Goal: Transaction & Acquisition: Obtain resource

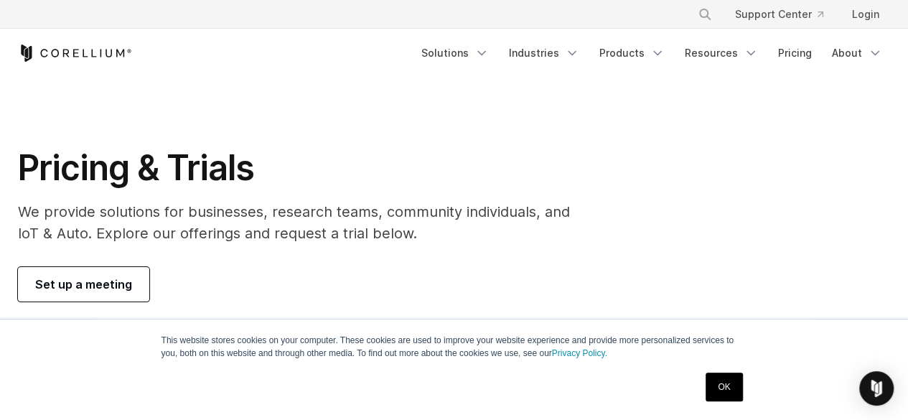
click at [722, 390] on link "OK" at bounding box center [723, 386] width 37 height 29
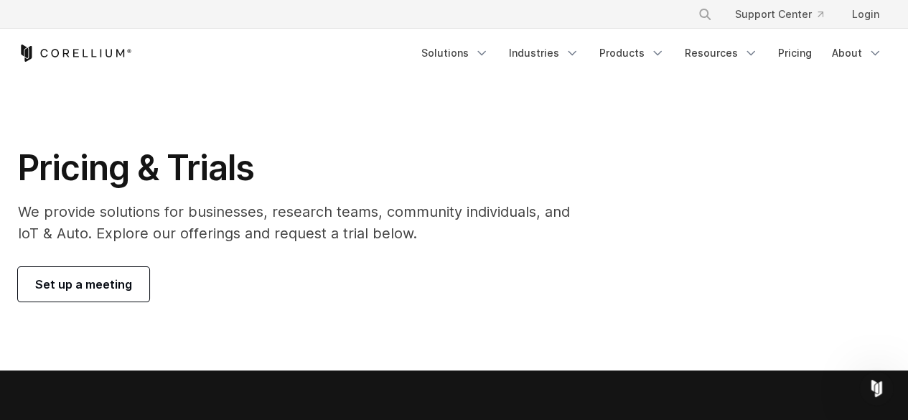
click at [116, 281] on span "Set up a meeting" at bounding box center [83, 284] width 97 height 17
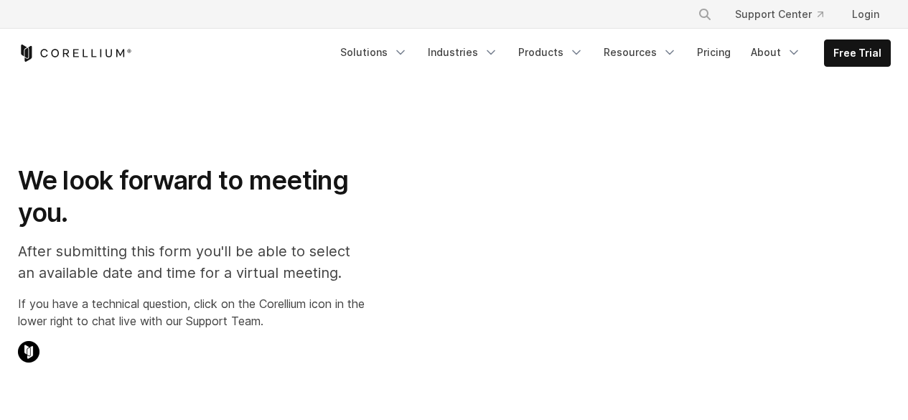
select select "**"
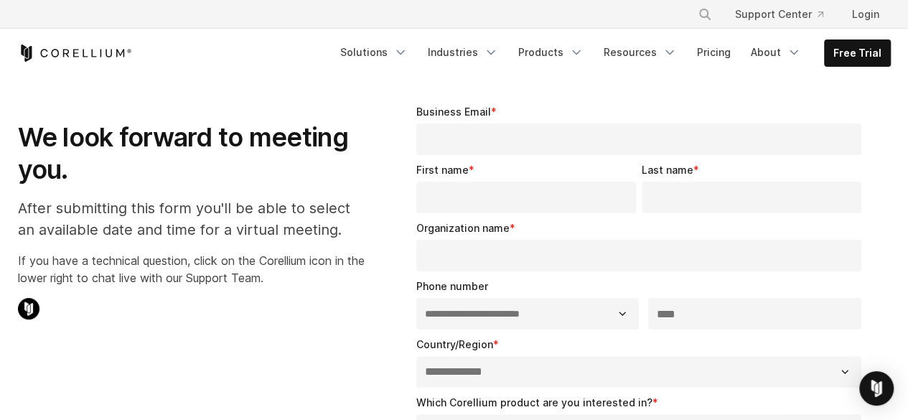
scroll to position [21, 0]
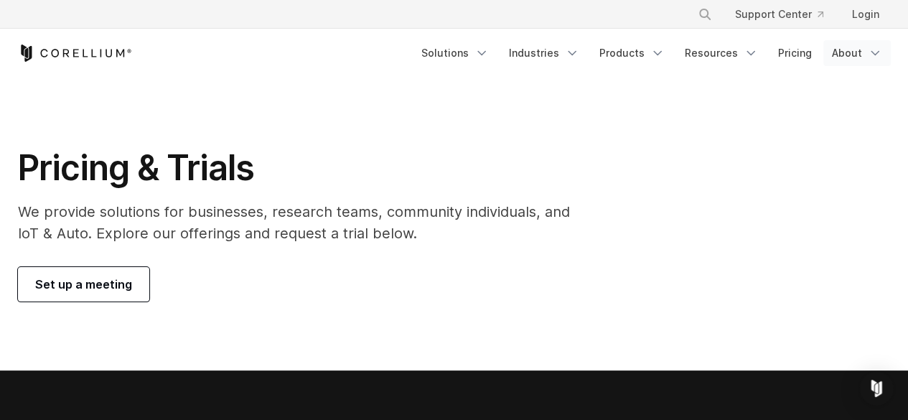
click at [877, 52] on polyline "Navigation Menu" at bounding box center [874, 54] width 7 height 4
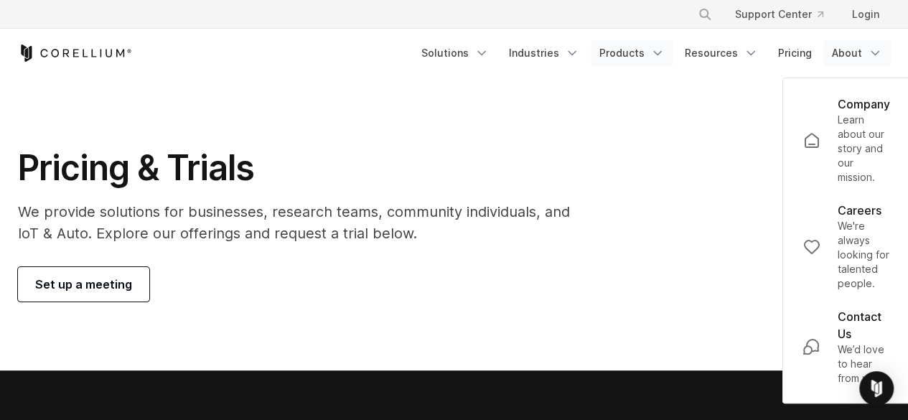
click at [662, 49] on icon "Navigation Menu" at bounding box center [657, 53] width 14 height 14
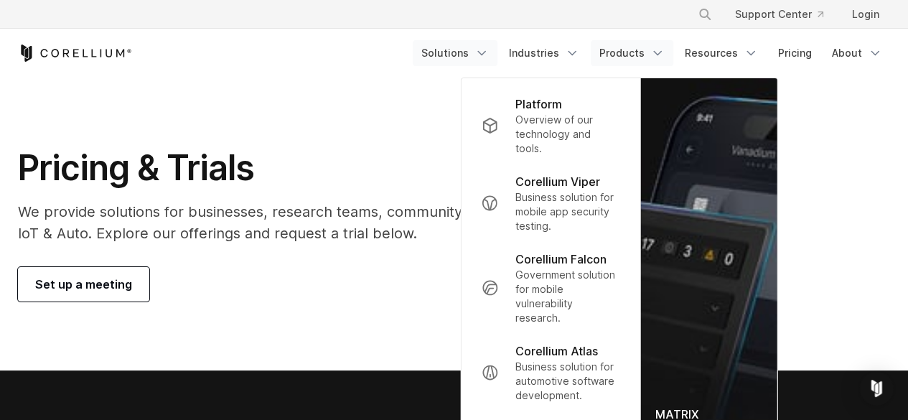
click at [489, 50] on icon "Navigation Menu" at bounding box center [481, 53] width 14 height 14
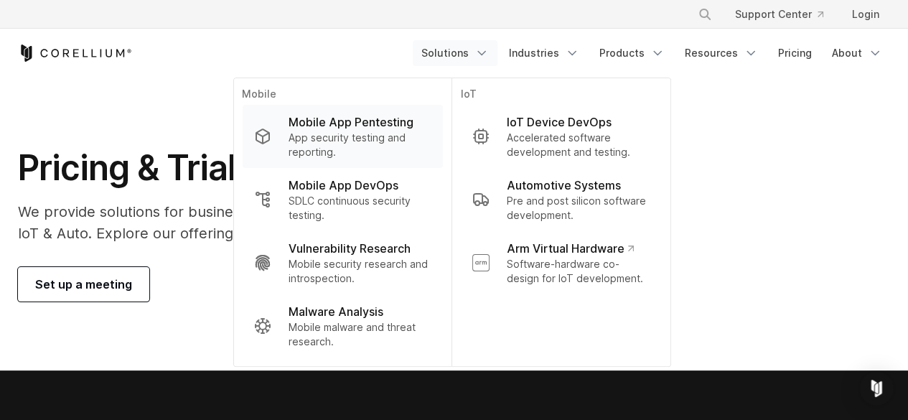
click at [385, 118] on p "Mobile App Pentesting" at bounding box center [350, 121] width 125 height 17
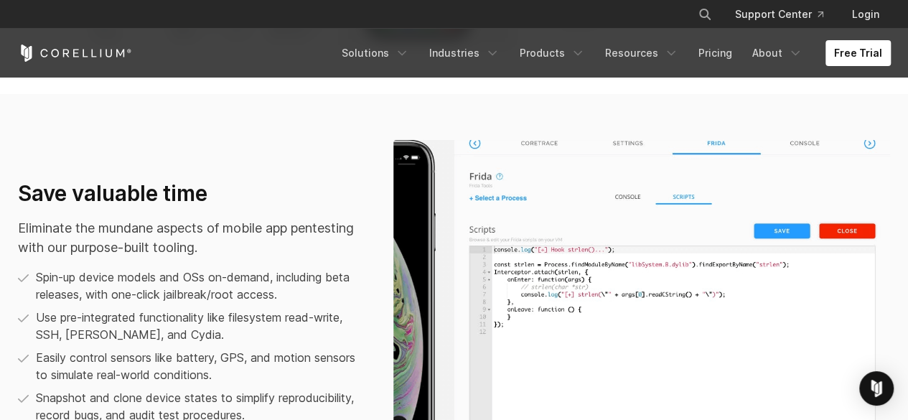
scroll to position [878, 0]
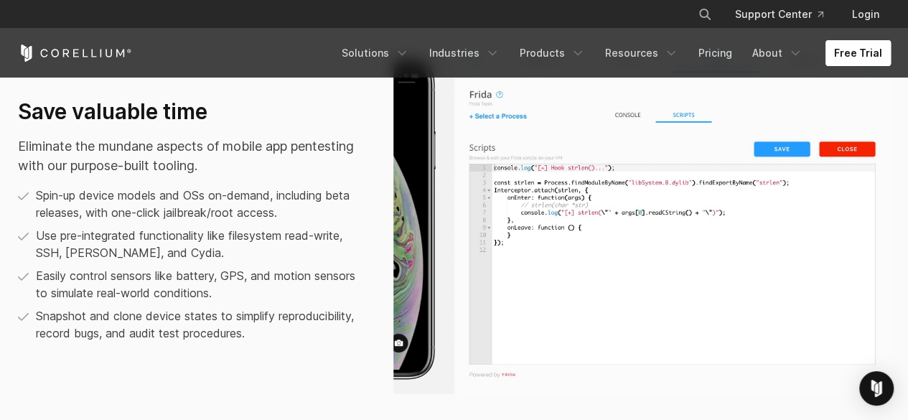
click at [863, 55] on link "Free Trial" at bounding box center [857, 53] width 65 height 26
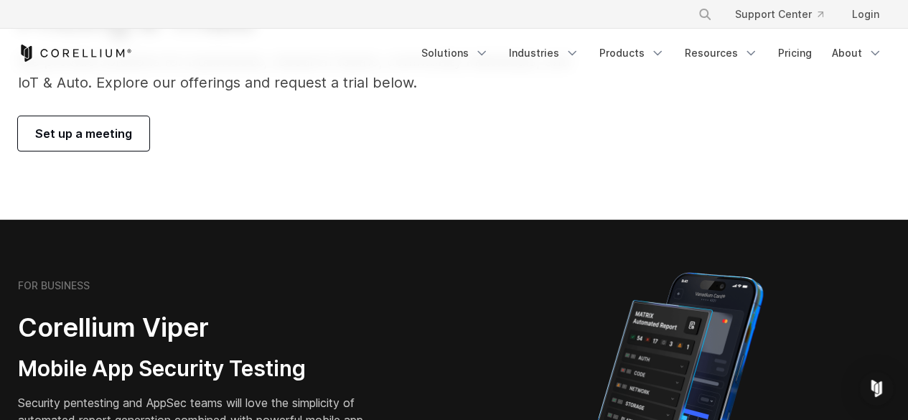
scroll to position [332, 0]
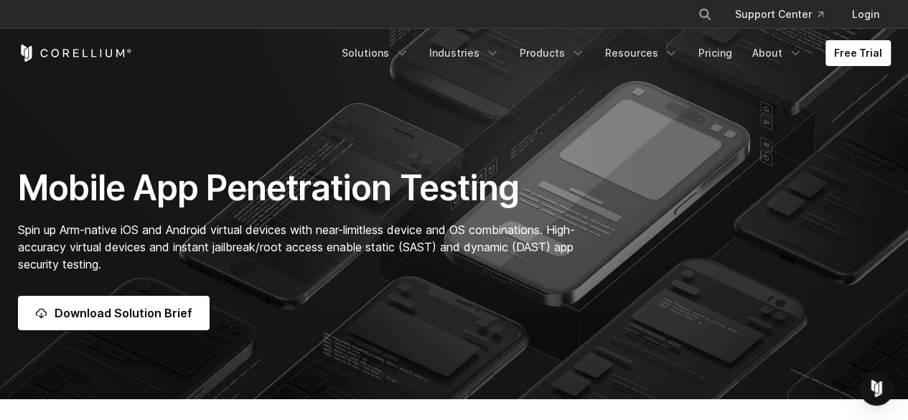
scroll to position [86, 0]
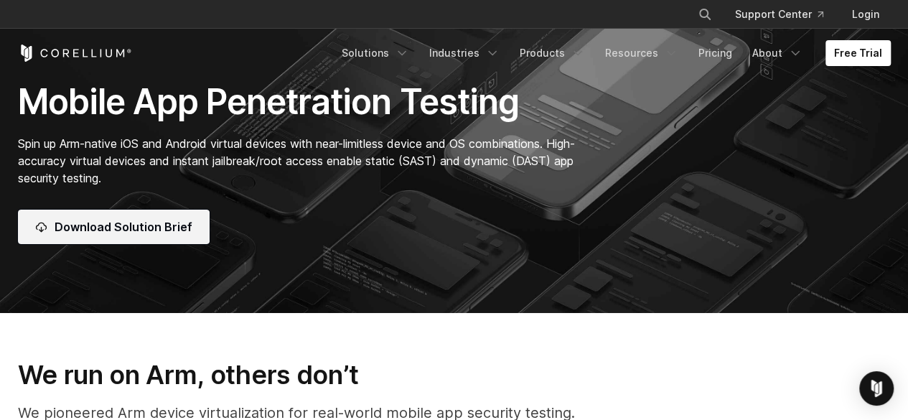
click at [135, 223] on span "Download Solution Brief" at bounding box center [124, 226] width 138 height 17
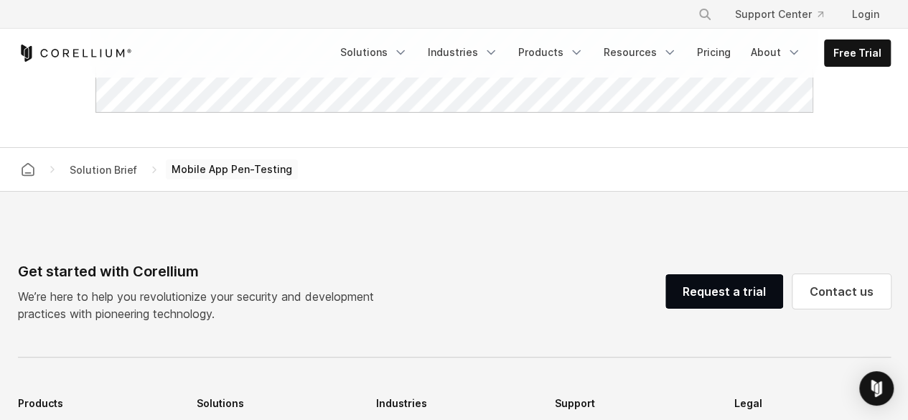
scroll to position [1045, 0]
click at [673, 51] on icon "Navigation Menu" at bounding box center [669, 52] width 14 height 14
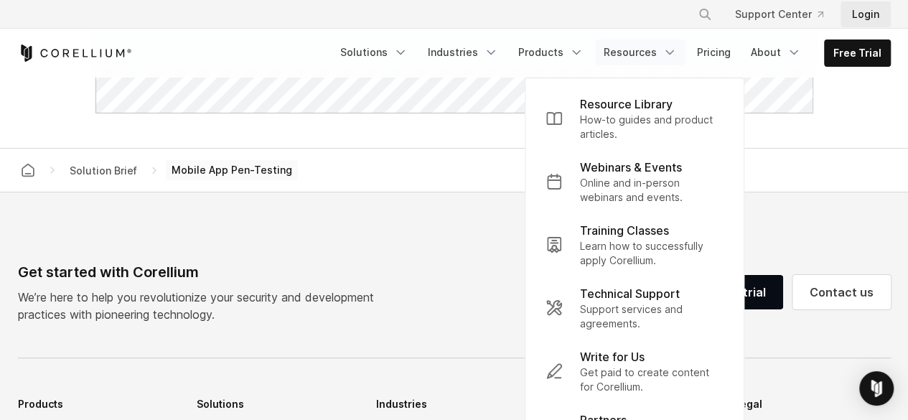
click at [866, 15] on link "Login" at bounding box center [865, 14] width 50 height 26
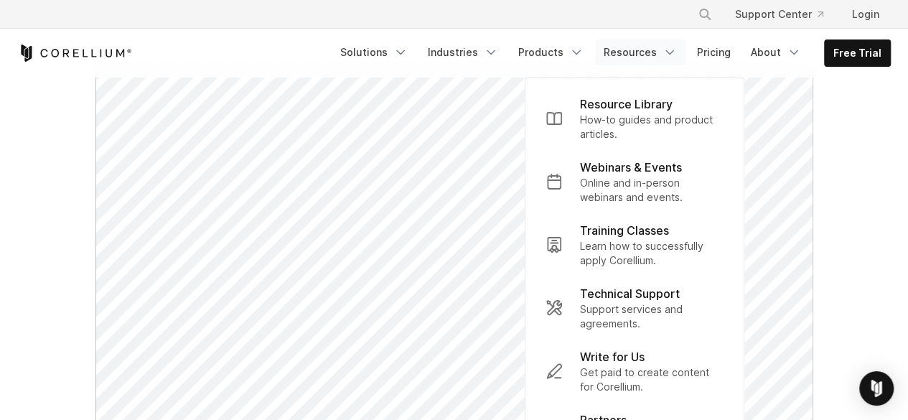
scroll to position [152, 0]
click at [580, 52] on polyline "Navigation Menu" at bounding box center [576, 53] width 7 height 4
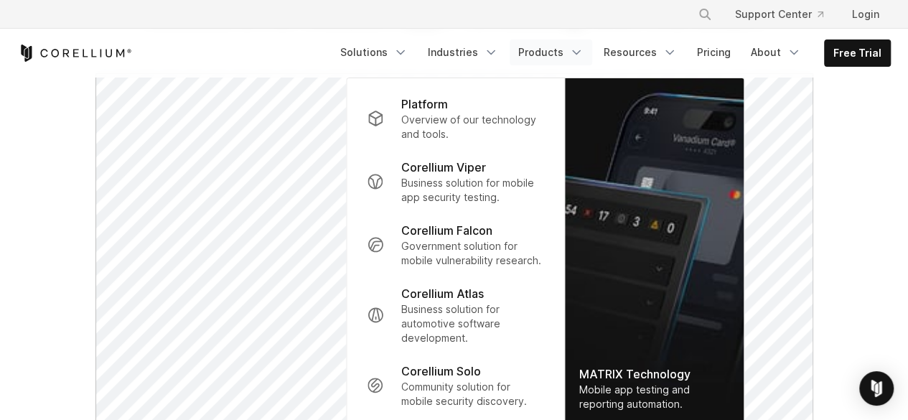
click at [580, 52] on polyline "Navigation Menu" at bounding box center [576, 53] width 7 height 4
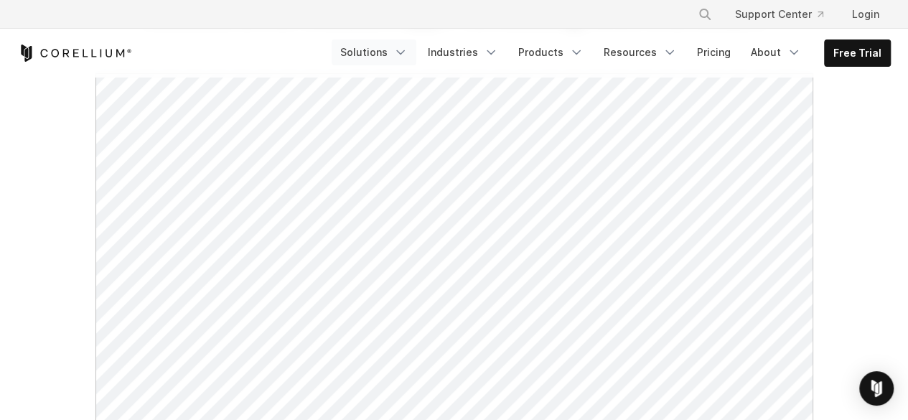
click at [408, 47] on icon "Navigation Menu" at bounding box center [400, 52] width 14 height 14
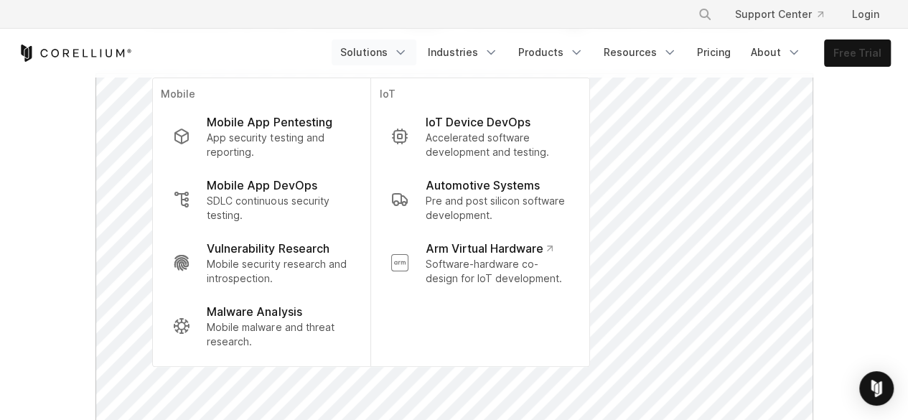
click at [847, 51] on link "Free Trial" at bounding box center [857, 53] width 65 height 26
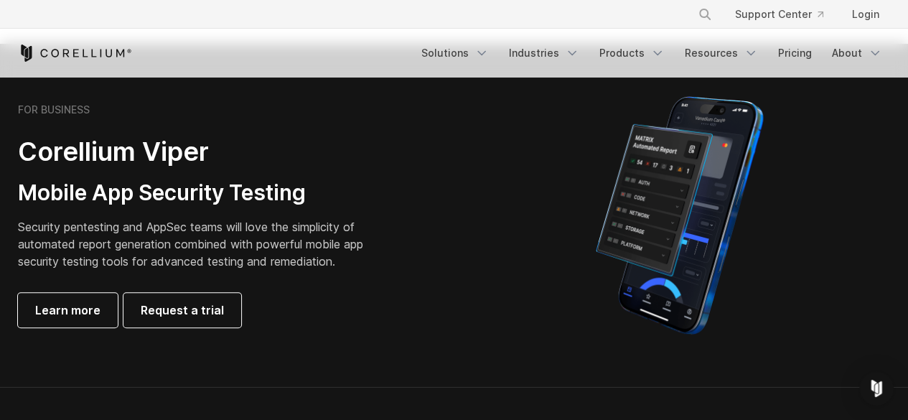
scroll to position [326, 0]
click at [84, 303] on span "Learn more" at bounding box center [67, 310] width 65 height 17
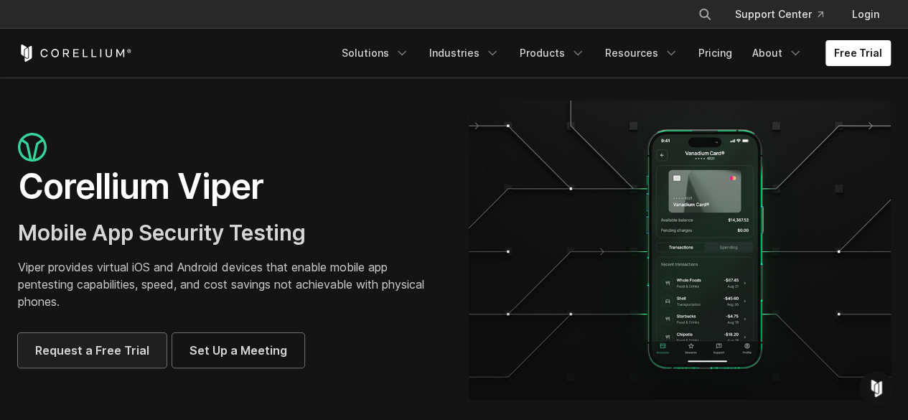
click at [88, 347] on span "Request a Free Trial" at bounding box center [92, 350] width 114 height 17
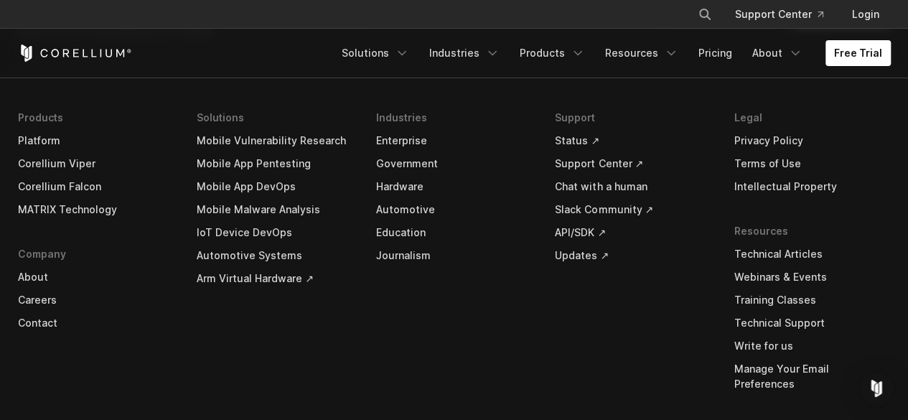
scroll to position [4369, 0]
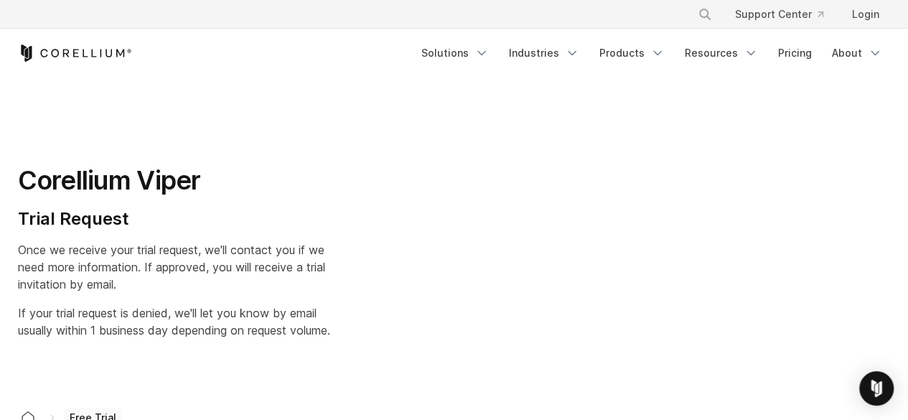
select select "**"
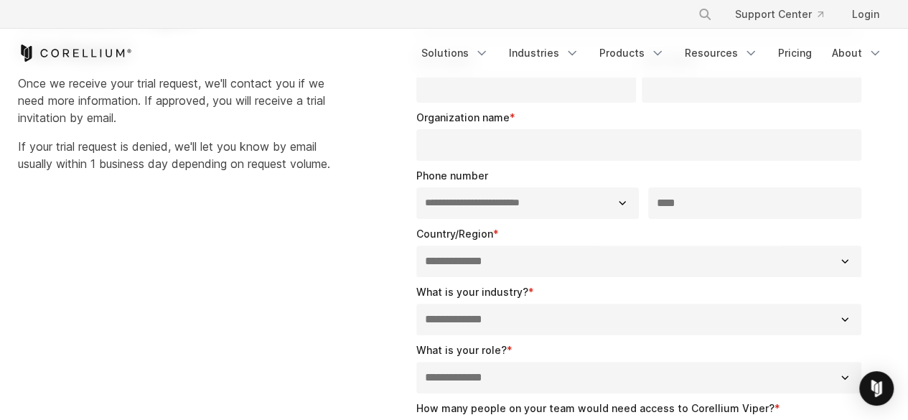
scroll to position [159, 0]
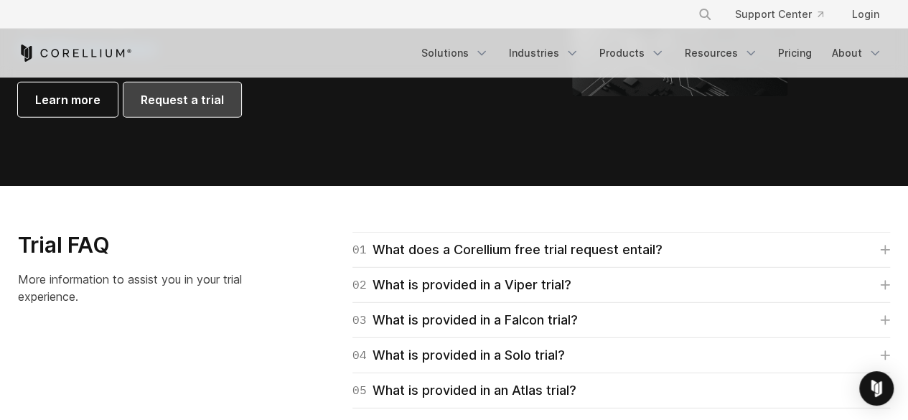
scroll to position [1930, 0]
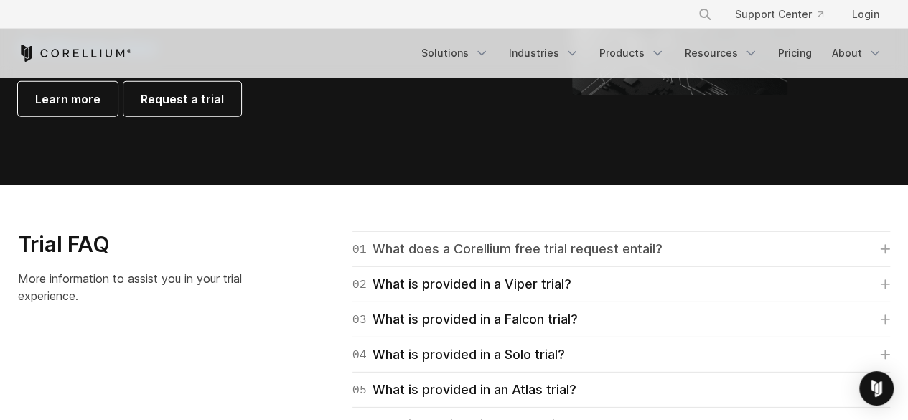
click at [728, 241] on link "01 What does a Corellium free trial request entail?" at bounding box center [620, 249] width 537 height 20
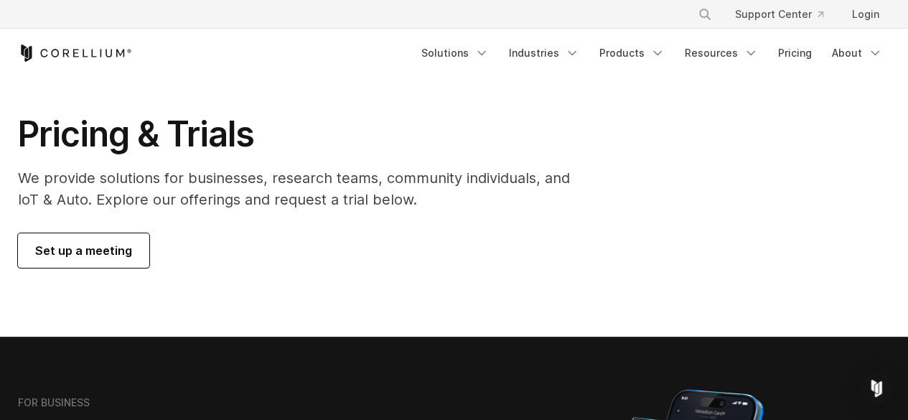
scroll to position [0, 0]
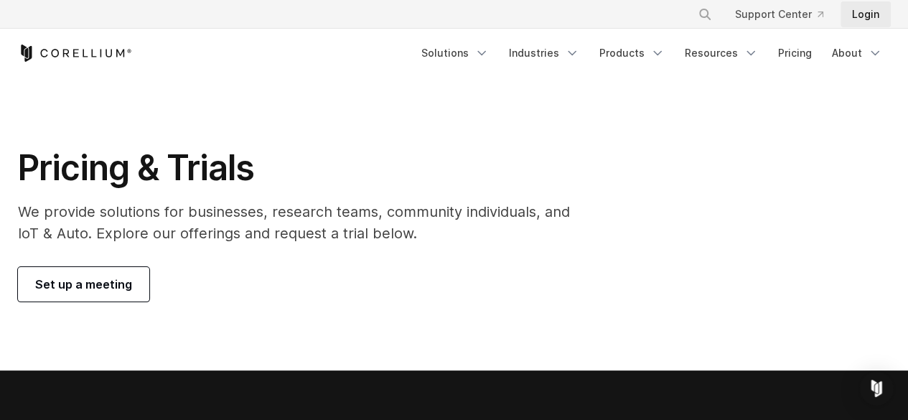
click at [867, 15] on link "Login" at bounding box center [865, 14] width 50 height 26
